Goal: Transaction & Acquisition: Purchase product/service

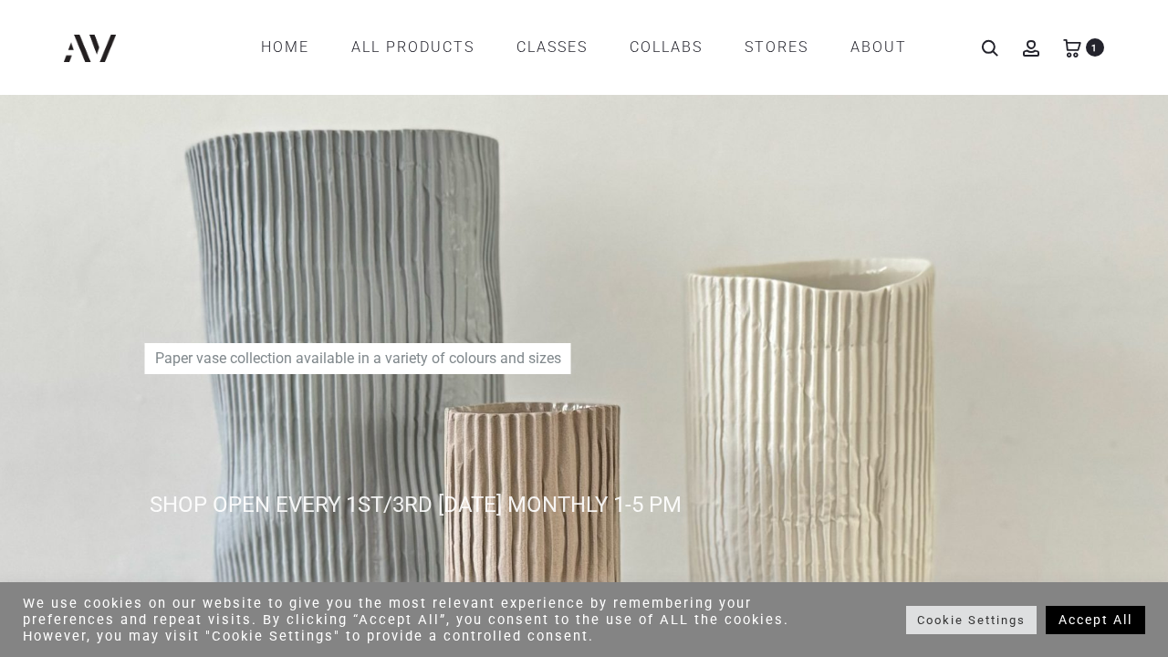
click at [1061, 42] on ul "Search Account 1" at bounding box center [1019, 47] width 170 height 31
click at [1076, 49] on use at bounding box center [1071, 48] width 17 height 18
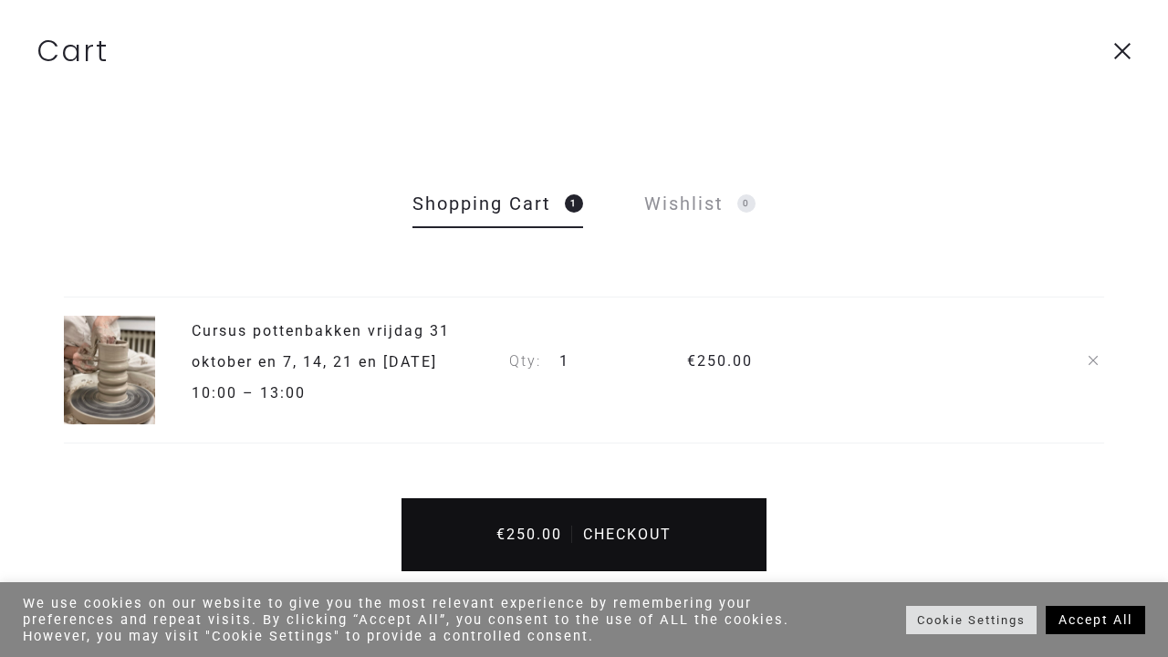
click at [548, 521] on link "€ 250.00 Checkout" at bounding box center [584, 534] width 365 height 73
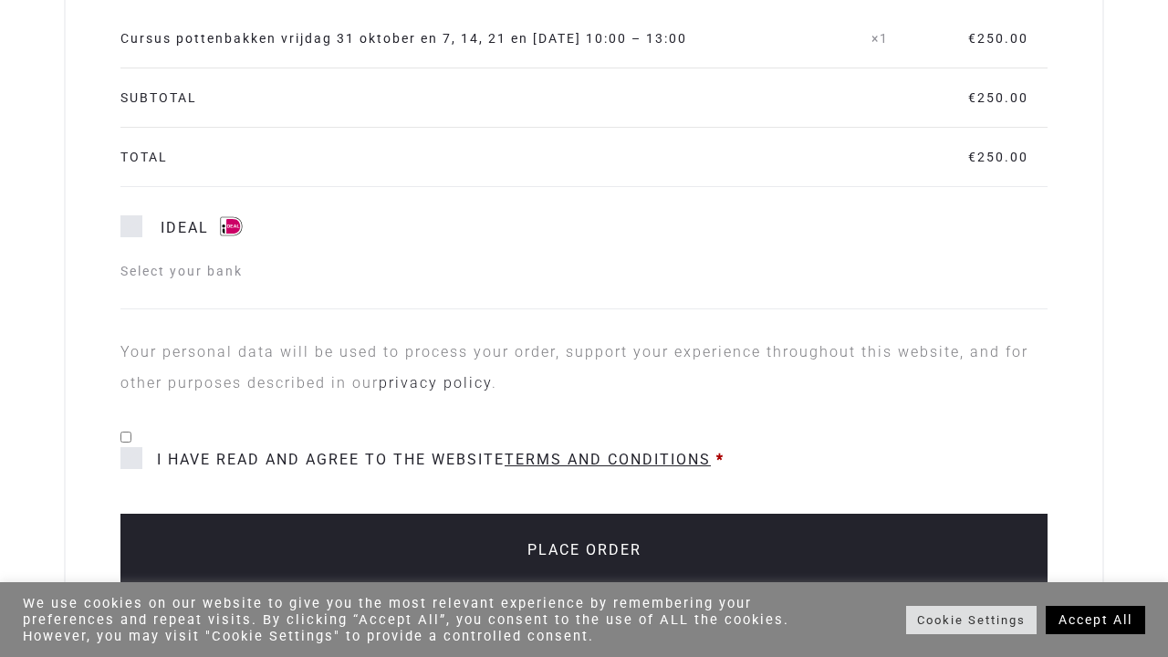
scroll to position [1494, 0]
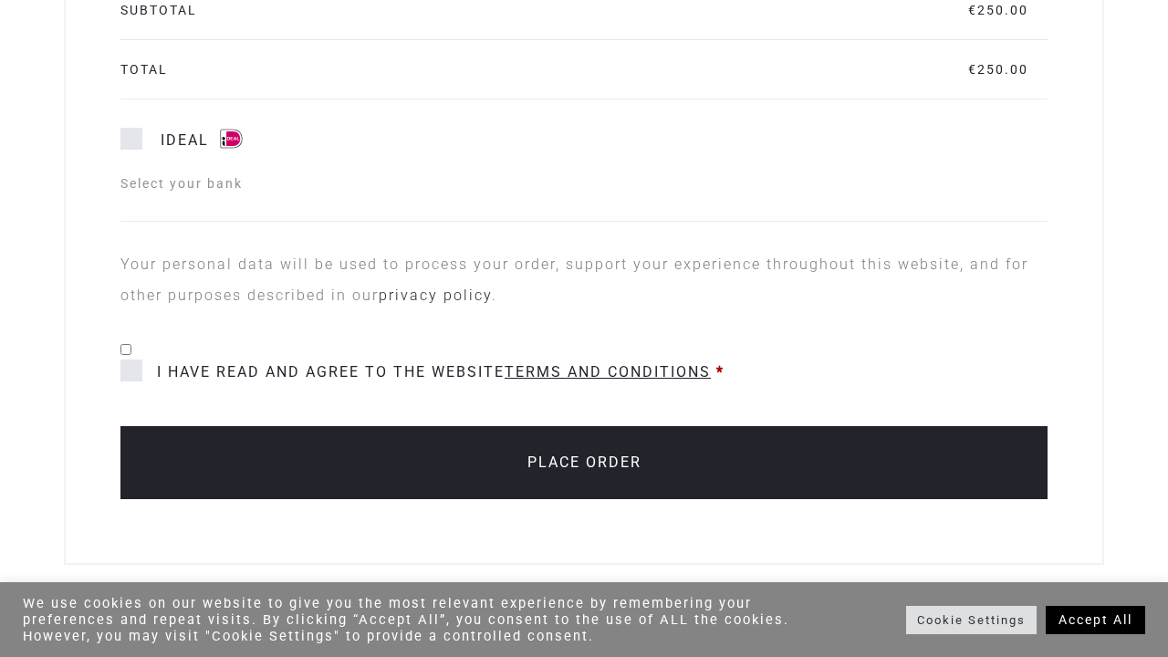
click at [137, 371] on span "I have read and agree to the website terms and conditions" at bounding box center [415, 372] width 590 height 25
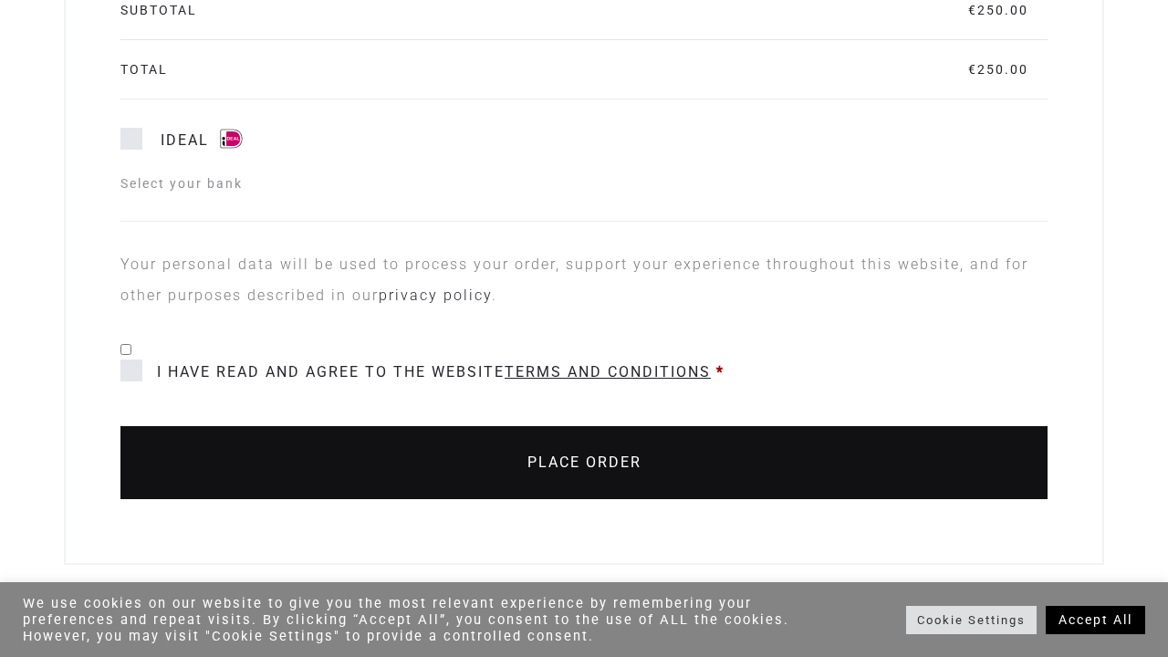
click at [331, 449] on button "Place order" at bounding box center [583, 462] width 927 height 73
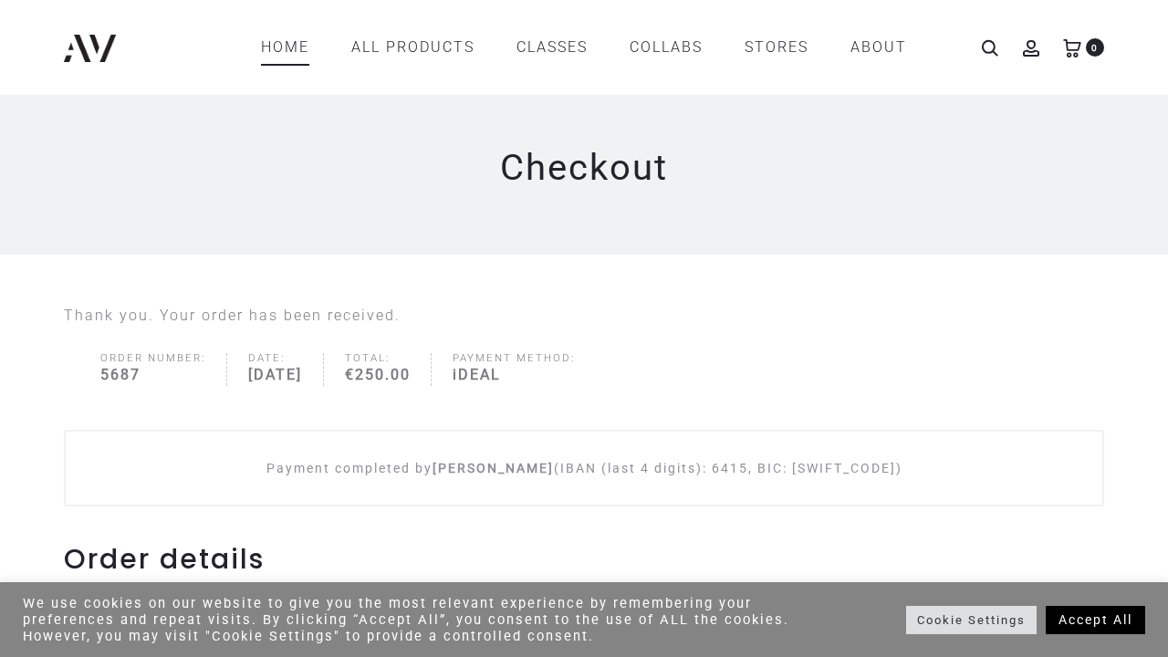
click at [286, 54] on link "Home" at bounding box center [285, 47] width 48 height 31
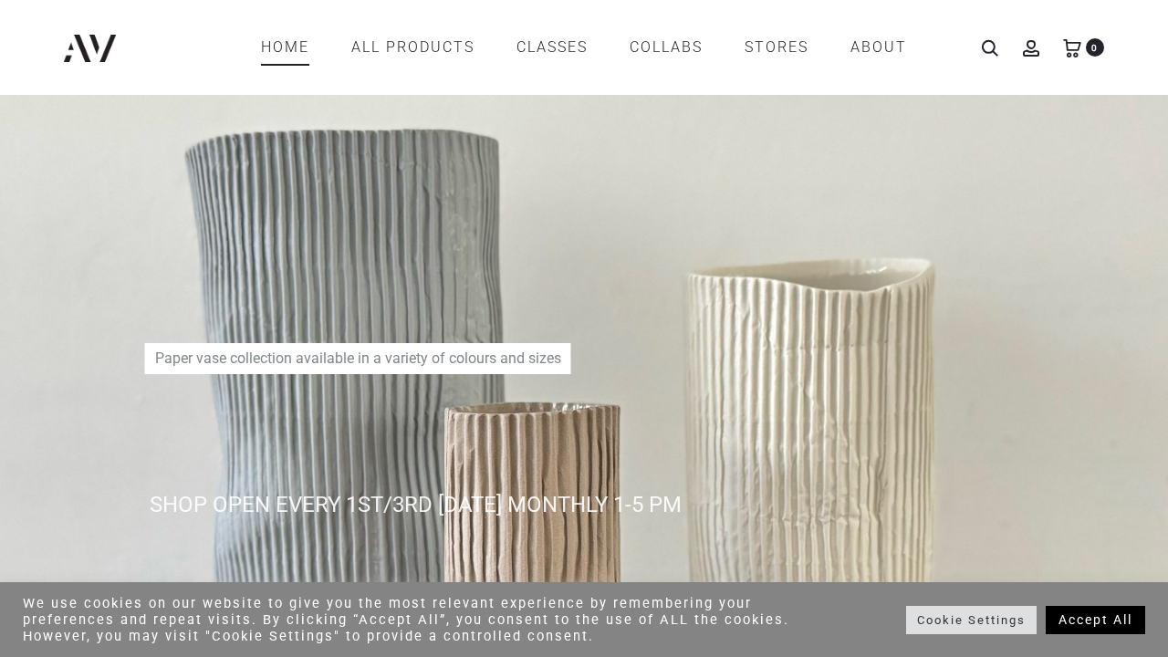
click at [267, 40] on link "Home" at bounding box center [285, 47] width 48 height 31
click at [548, 45] on link "CLASSES" at bounding box center [552, 47] width 71 height 31
